Goal: Task Accomplishment & Management: Complete application form

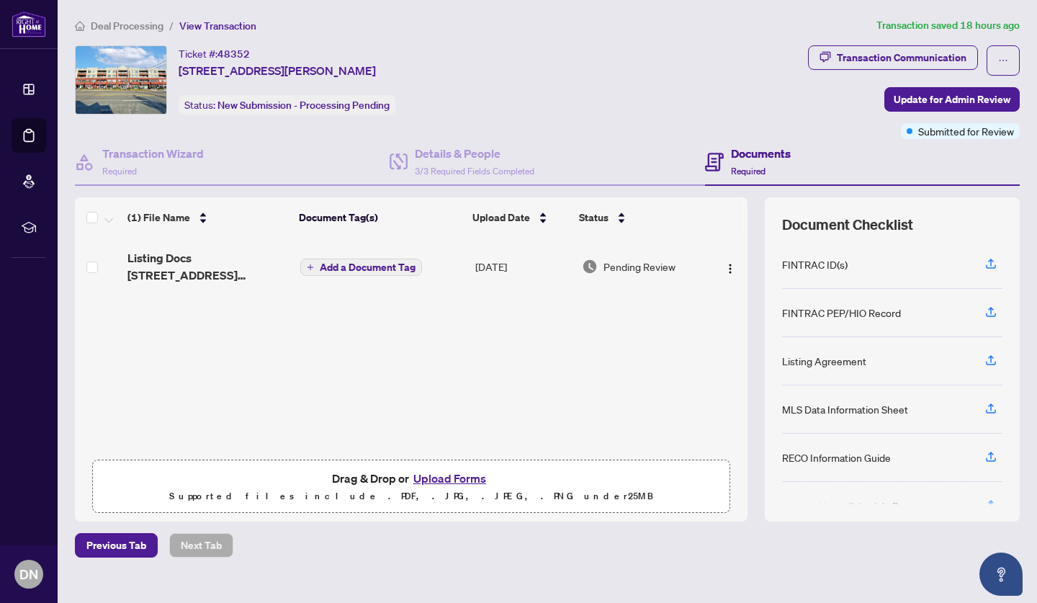
scroll to position [4, 0]
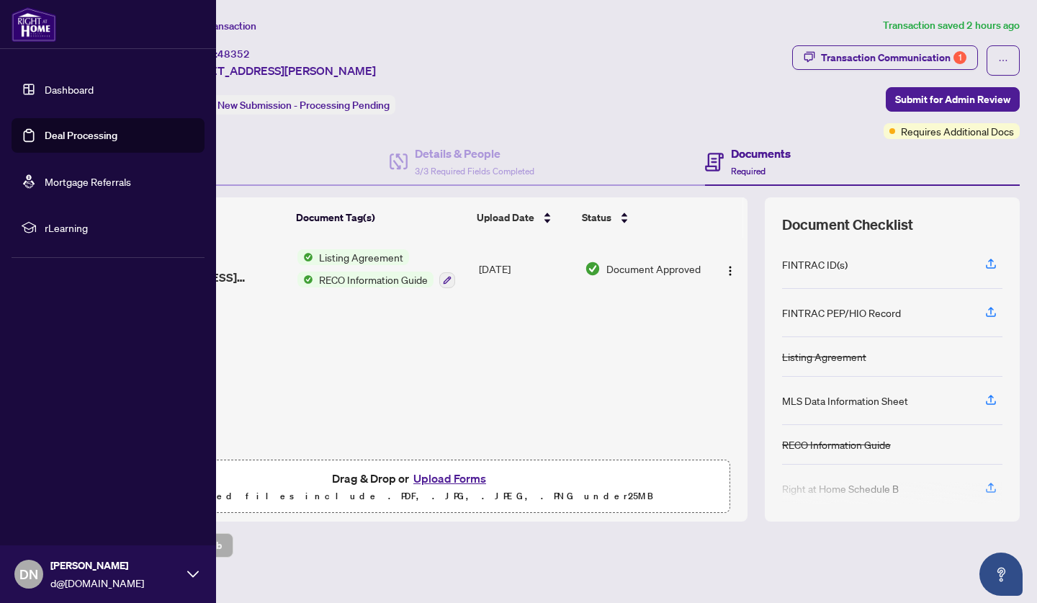
click at [45, 136] on link "Deal Processing" at bounding box center [81, 135] width 73 height 13
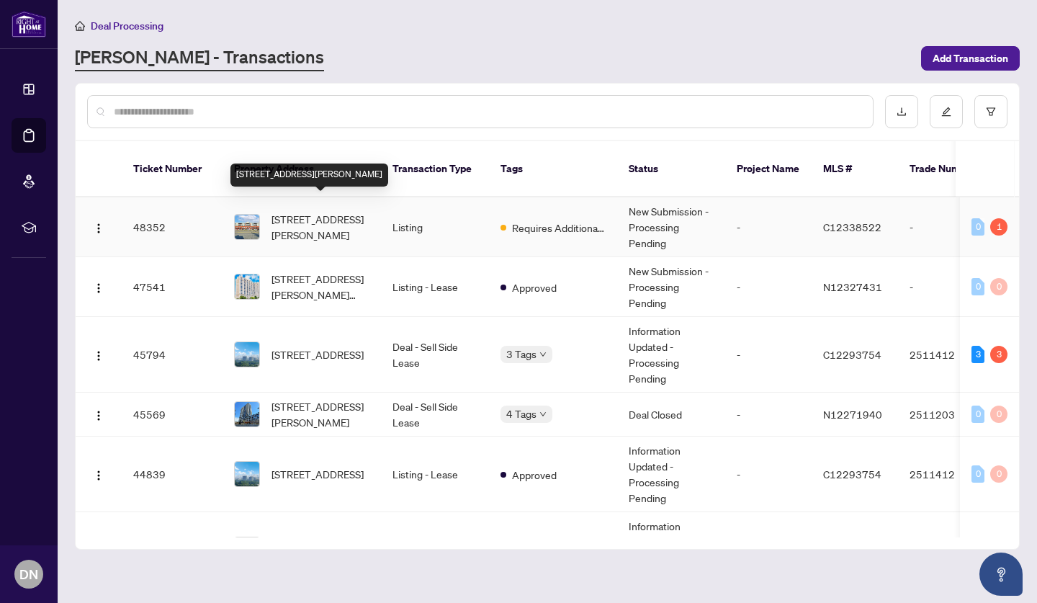
click at [312, 211] on span "[STREET_ADDRESS][PERSON_NAME]" at bounding box center [320, 227] width 98 height 32
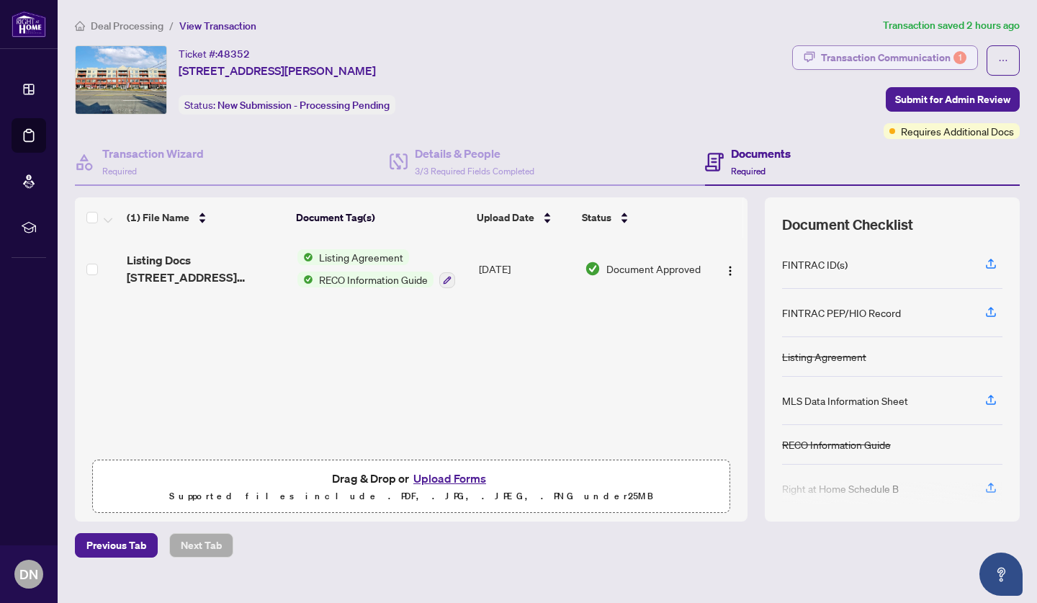
click at [934, 60] on div "Transaction Communication 1" at bounding box center [893, 57] width 145 height 23
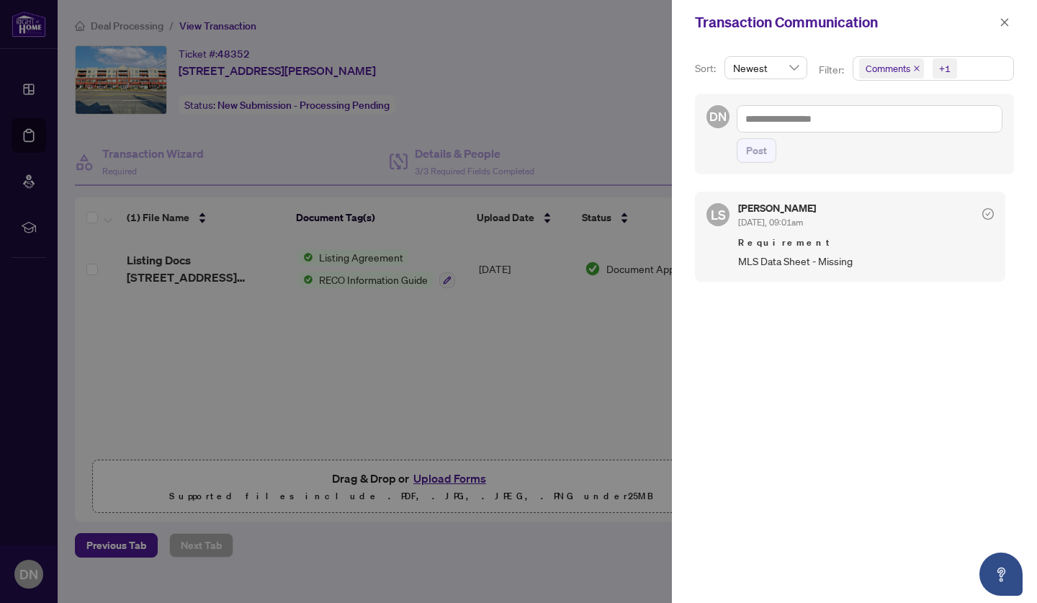
click at [557, 365] on div at bounding box center [518, 301] width 1037 height 603
click at [1007, 22] on icon "close" at bounding box center [1004, 22] width 10 height 10
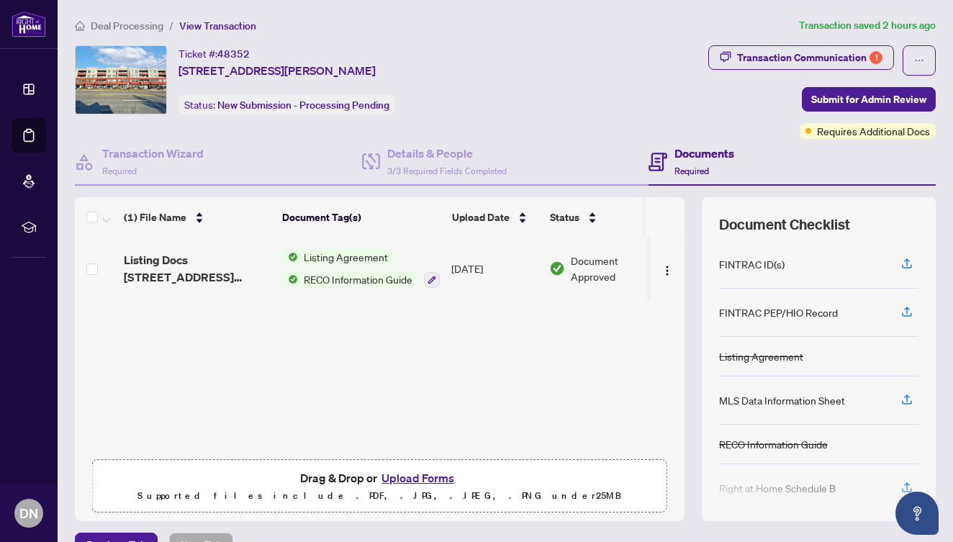
click at [399, 484] on button "Upload Forms" at bounding box center [417, 478] width 81 height 19
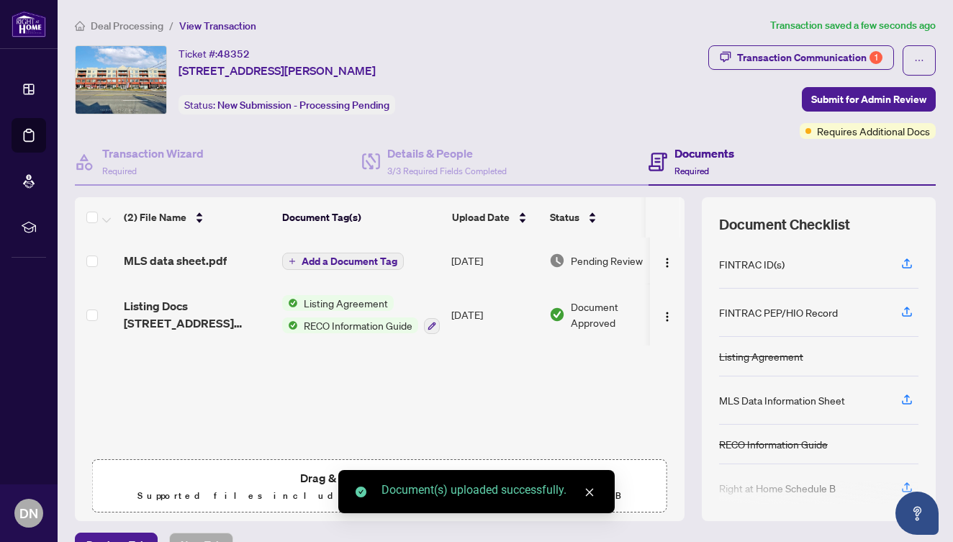
scroll to position [82, 0]
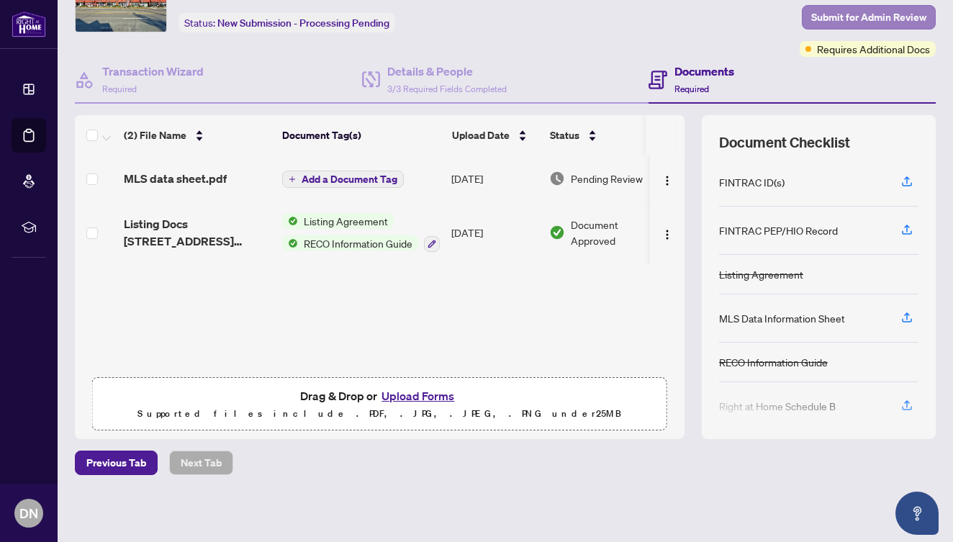
click at [895, 17] on span "Submit for Admin Review" at bounding box center [868, 17] width 115 height 23
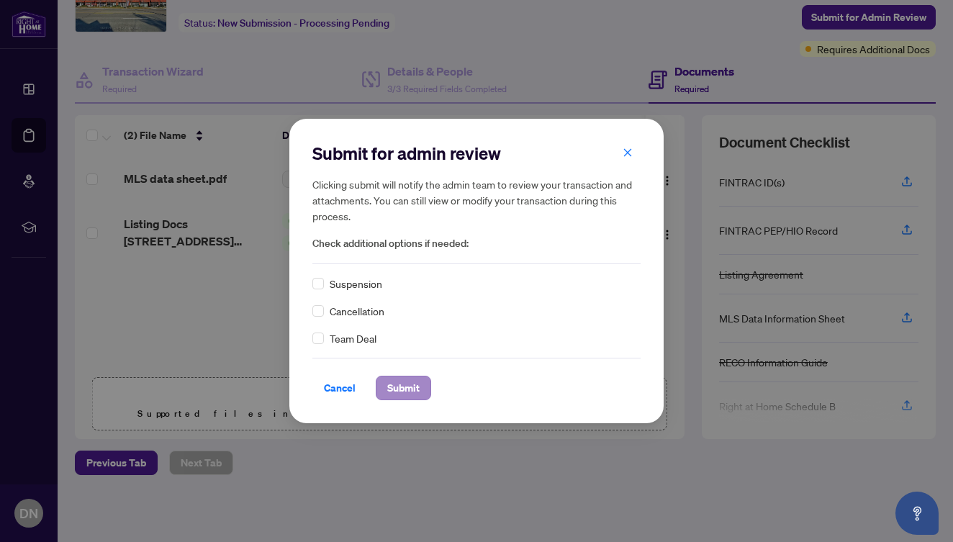
click at [405, 388] on span "Submit" at bounding box center [403, 387] width 32 height 23
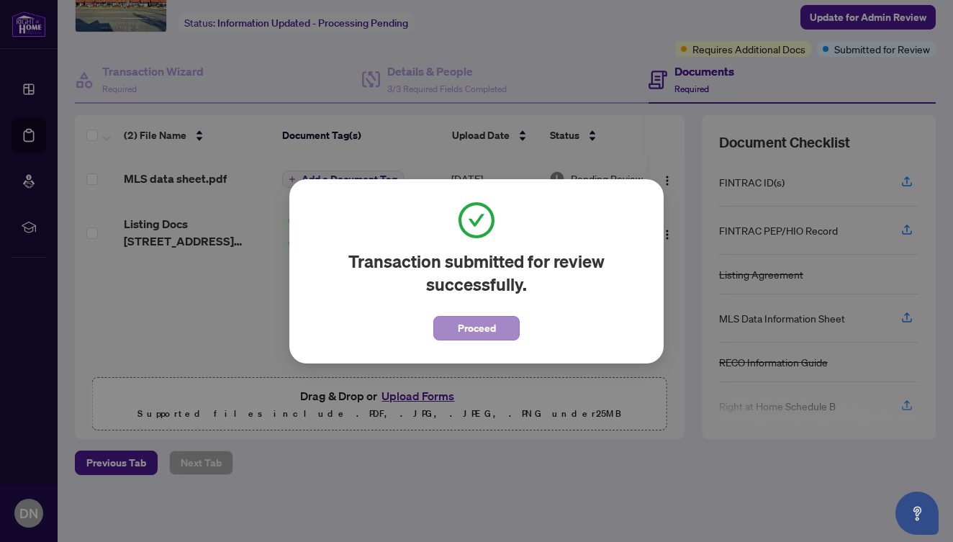
click at [495, 341] on button "Proceed" at bounding box center [476, 328] width 86 height 24
